Goal: Navigation & Orientation: Go to known website

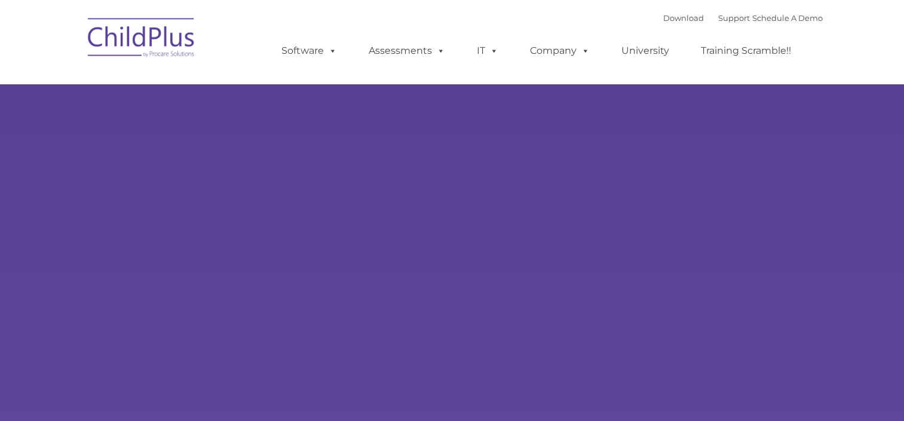
type input ""
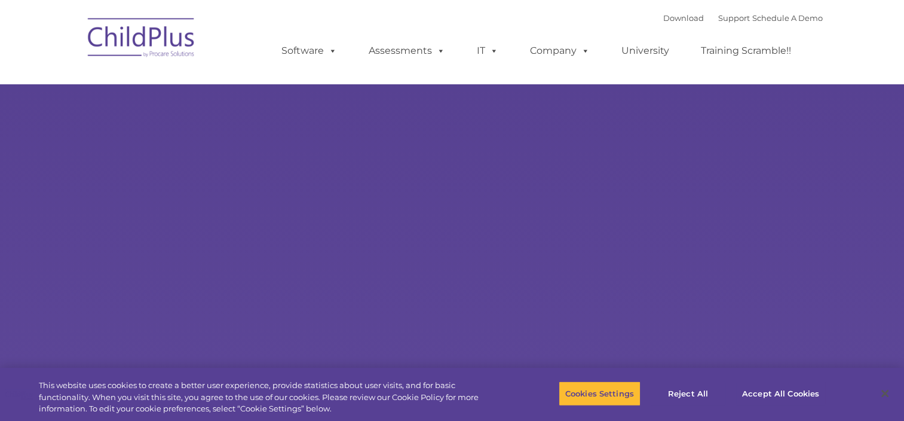
select select "MEDIUM"
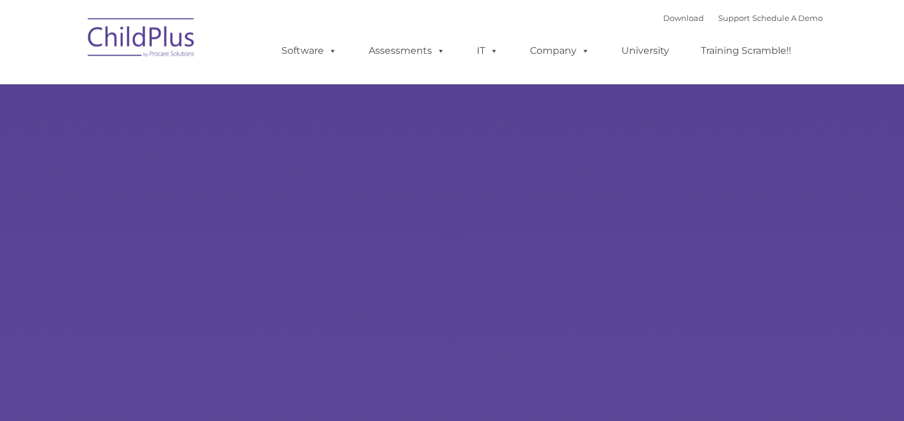
type input ""
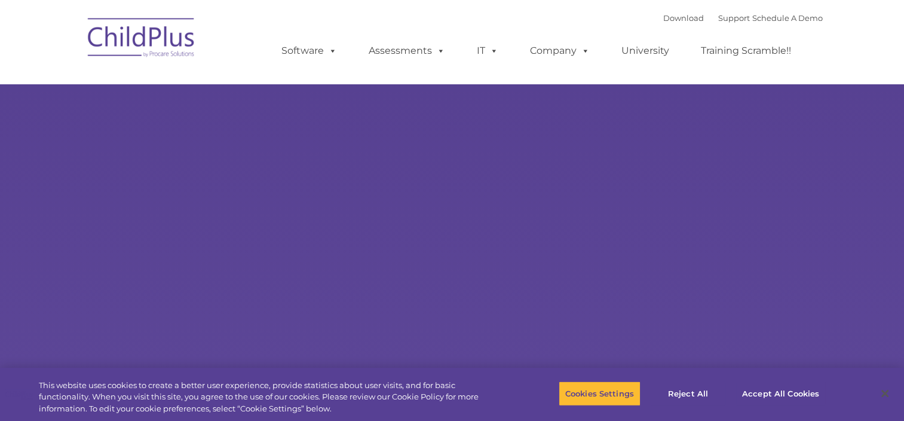
select select "MEDIUM"
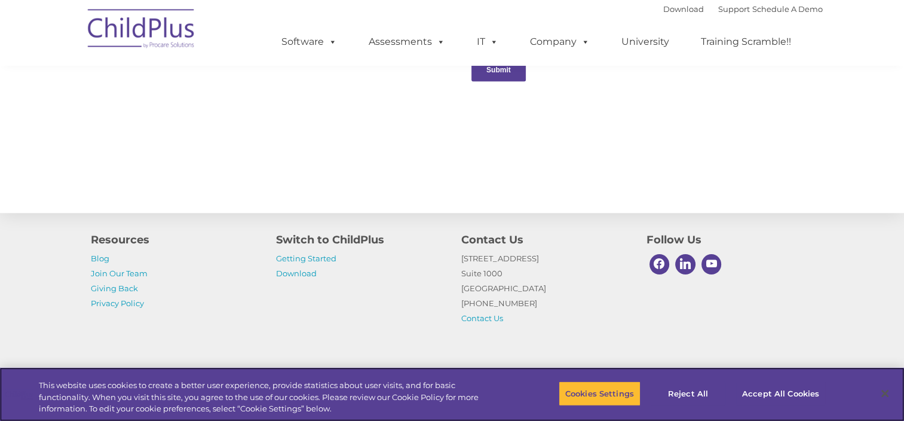
scroll to position [1338, 0]
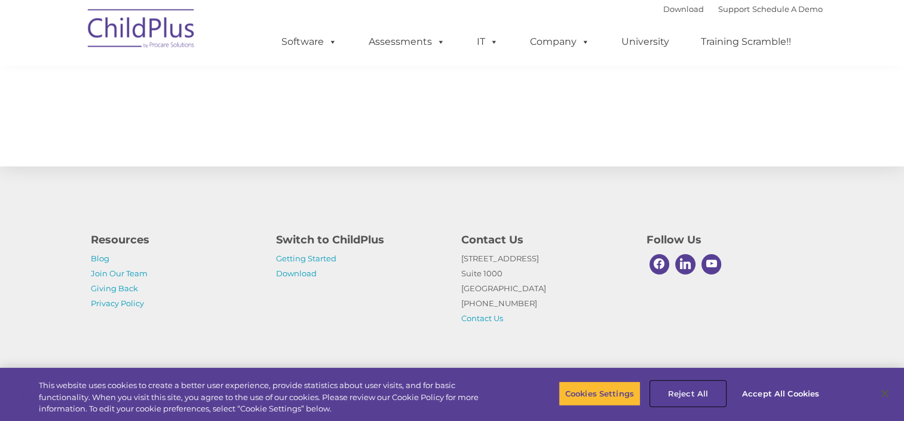
click at [669, 385] on button "Reject All" at bounding box center [688, 393] width 75 height 25
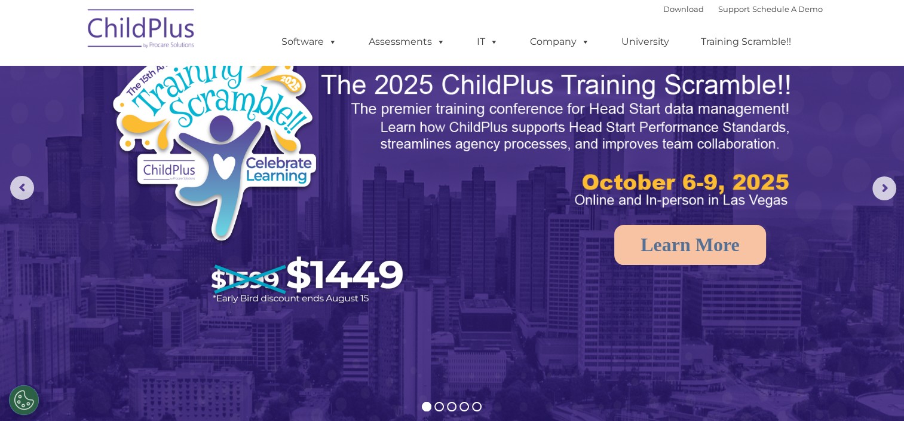
scroll to position [0, 0]
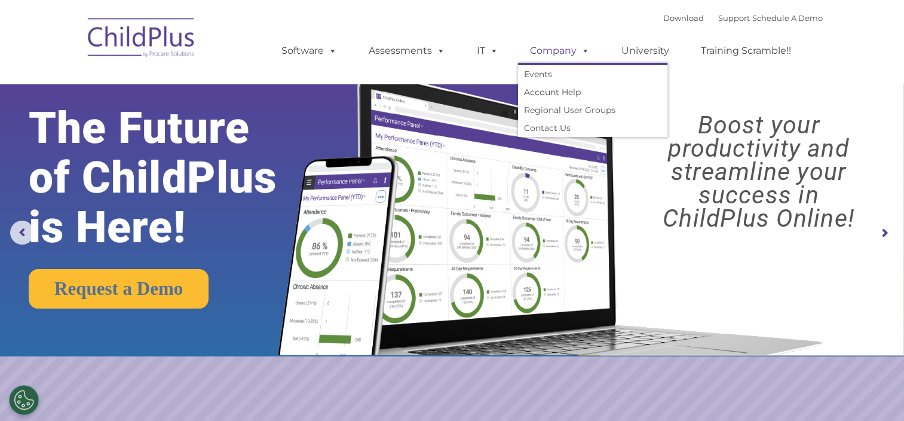
click at [582, 47] on span at bounding box center [582, 50] width 13 height 11
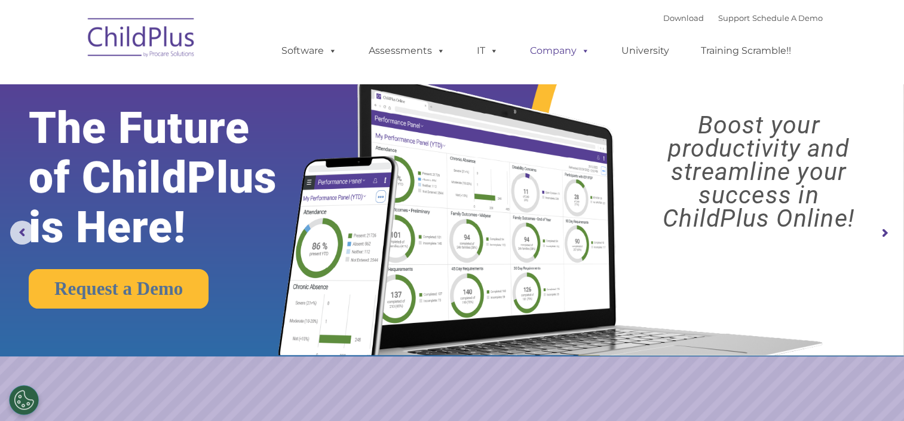
click at [582, 47] on span at bounding box center [582, 50] width 13 height 11
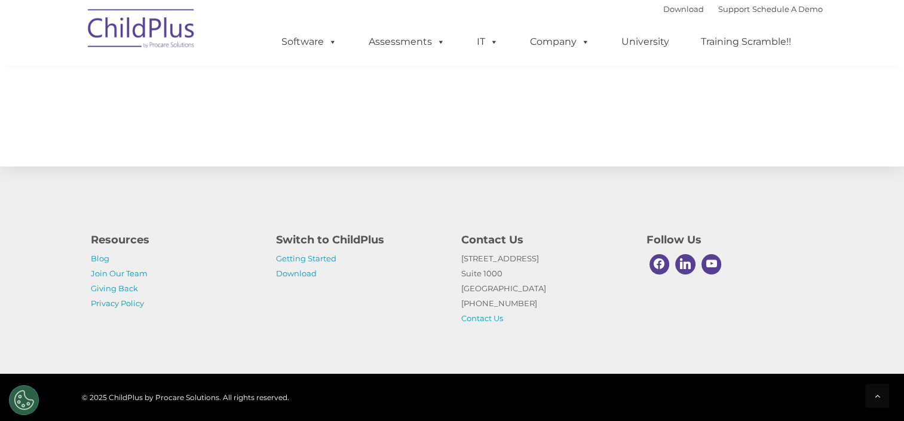
scroll to position [1305, 0]
